Goal: Find specific page/section: Find specific page/section

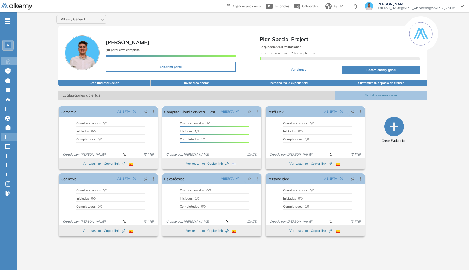
click at [10, 138] on icon at bounding box center [7, 137] width 5 height 5
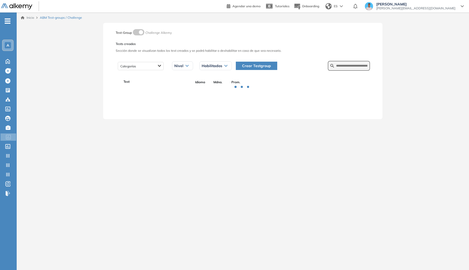
click at [352, 71] on div "Categorías Nivel Habilitados Todos los estados Habilitados Deshabilitados Crear…" at bounding box center [243, 65] width 254 height 13
click at [354, 68] on form at bounding box center [349, 66] width 42 height 10
click at [352, 65] on input "text" at bounding box center [351, 66] width 31 height 5
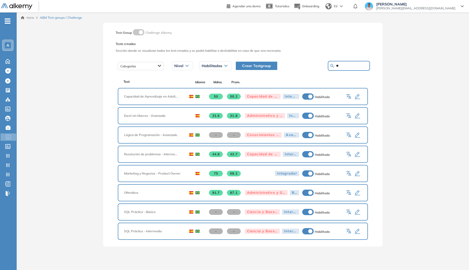
type input "*"
type input "**********"
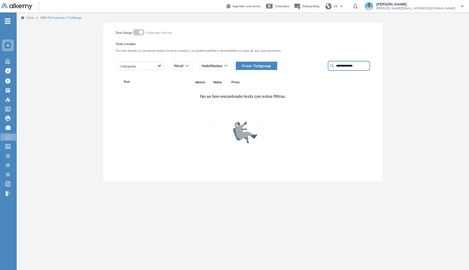
click at [338, 7] on span "ES" at bounding box center [336, 6] width 4 height 5
click at [355, 26] on li "ENGLISH" at bounding box center [339, 26] width 32 height 8
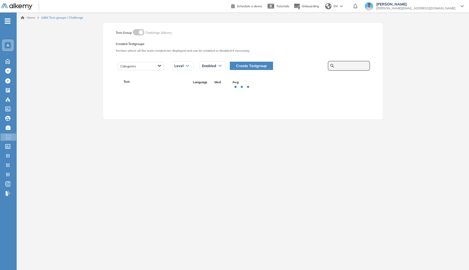
click at [359, 67] on input "text" at bounding box center [351, 66] width 31 height 5
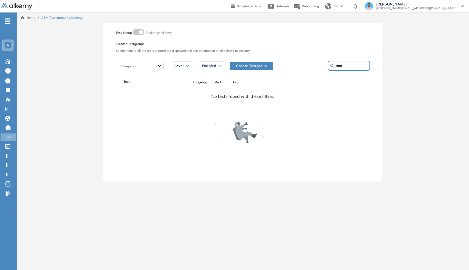
type input "*****"
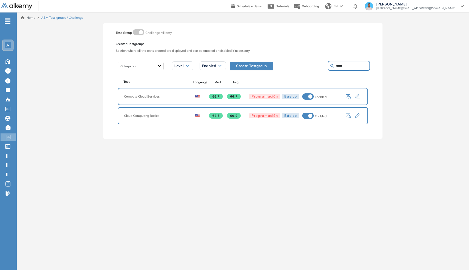
click at [5, 55] on ul "A Home Home Create evaluation with AI Create evaluation with AI Create Assessme…" at bounding box center [8, 109] width 17 height 177
click at [6, 57] on ul "A Home Home Create evaluation with AI Create evaluation with AI Create Assessme…" at bounding box center [8, 109] width 17 height 177
click at [3, 63] on div "Home Home" at bounding box center [9, 61] width 16 height 8
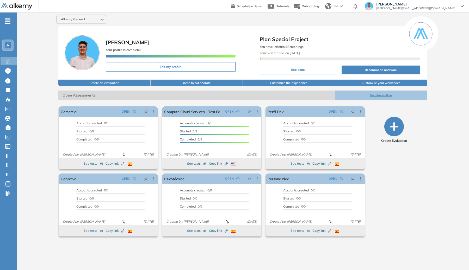
click at [346, 4] on div "EN" at bounding box center [334, 6] width 23 height 10
click at [355, 18] on li "SPANISH" at bounding box center [339, 18] width 32 height 8
